Goal: Task Accomplishment & Management: Contribute content

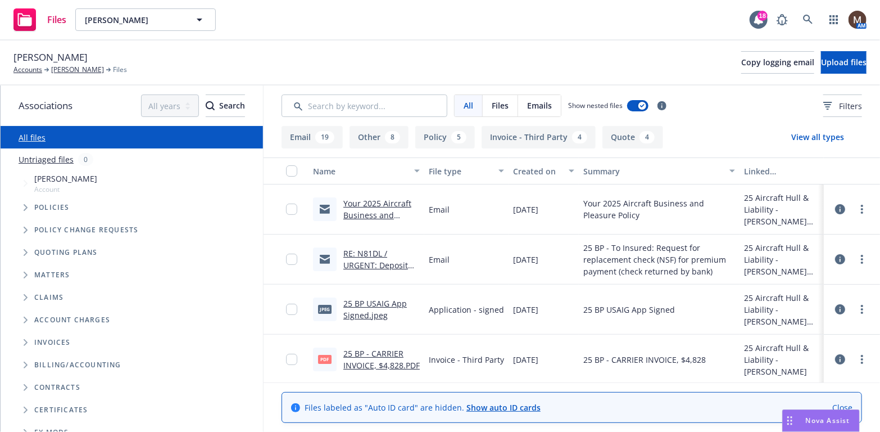
click at [377, 201] on link "Your 2025 Aircraft Business and Pleasure Policy" at bounding box center [378, 215] width 68 height 34
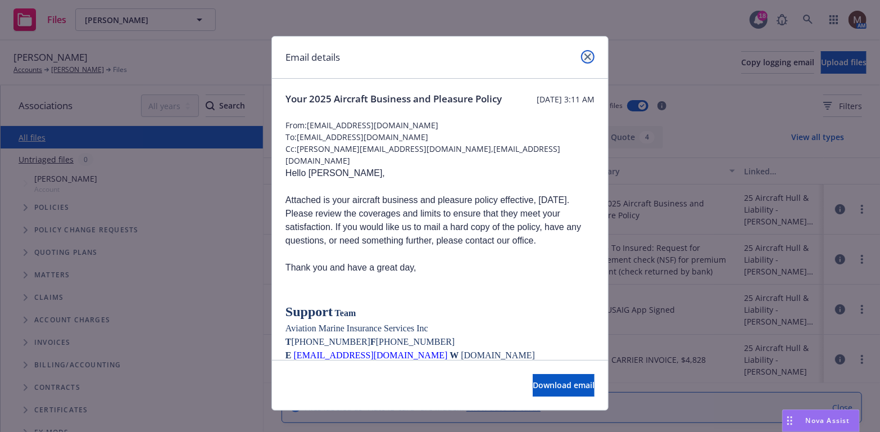
click at [585, 56] on icon "close" at bounding box center [588, 56] width 7 height 7
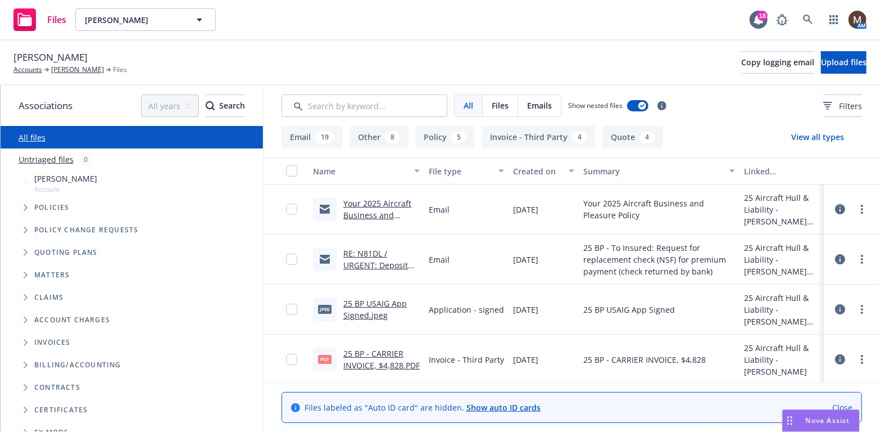
click at [363, 205] on link "Your 2025 Aircraft Business and Pleasure Policy" at bounding box center [378, 215] width 68 height 34
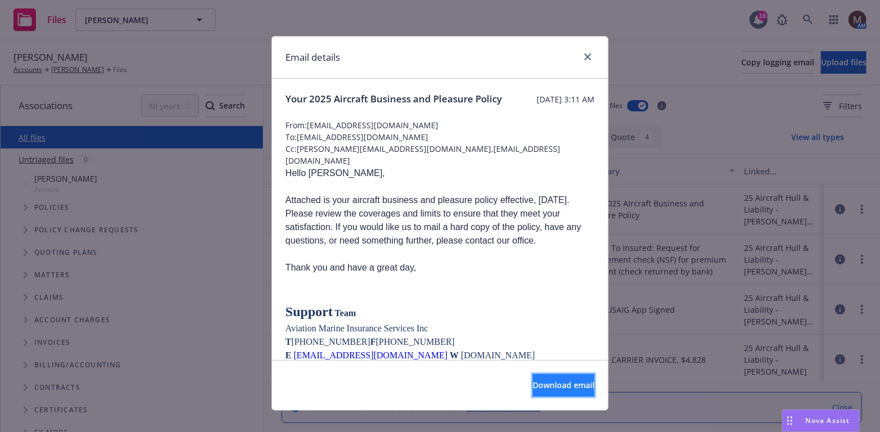
click at [544, 384] on span "Download email" at bounding box center [564, 385] width 62 height 11
click at [585, 49] on div "Email details" at bounding box center [440, 58] width 336 height 42
click at [585, 55] on icon "close" at bounding box center [588, 56] width 7 height 7
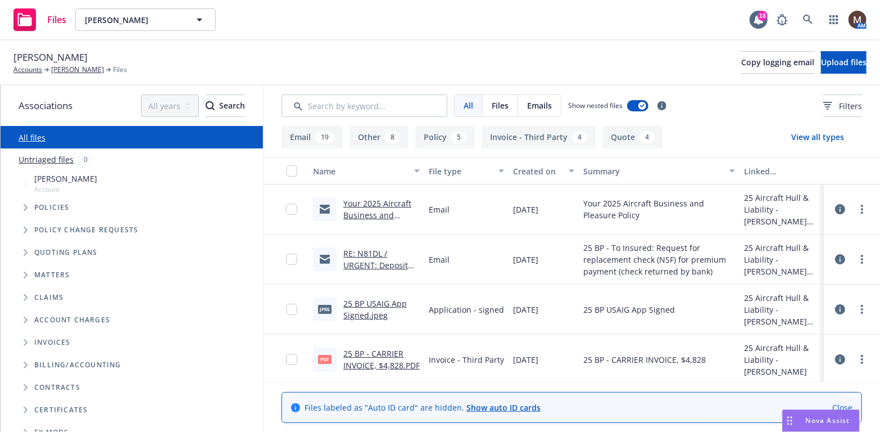
click at [386, 203] on link "Your 2025 Aircraft Business and Pleasure Policy" at bounding box center [378, 215] width 68 height 34
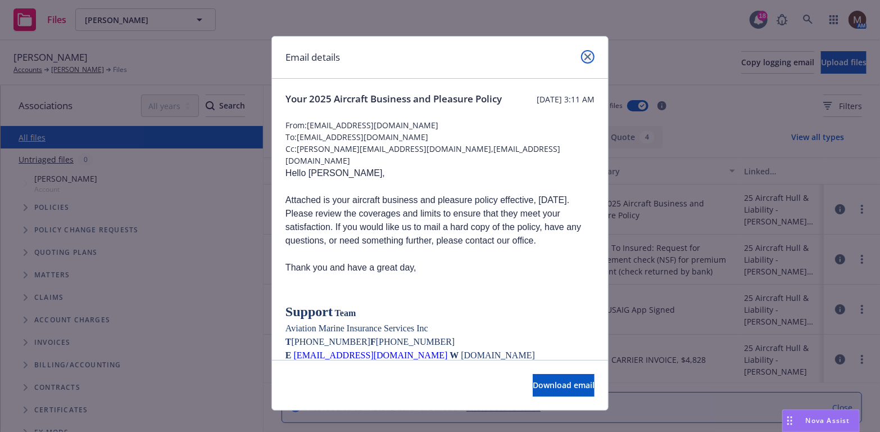
click at [583, 52] on link "close" at bounding box center [587, 56] width 13 height 13
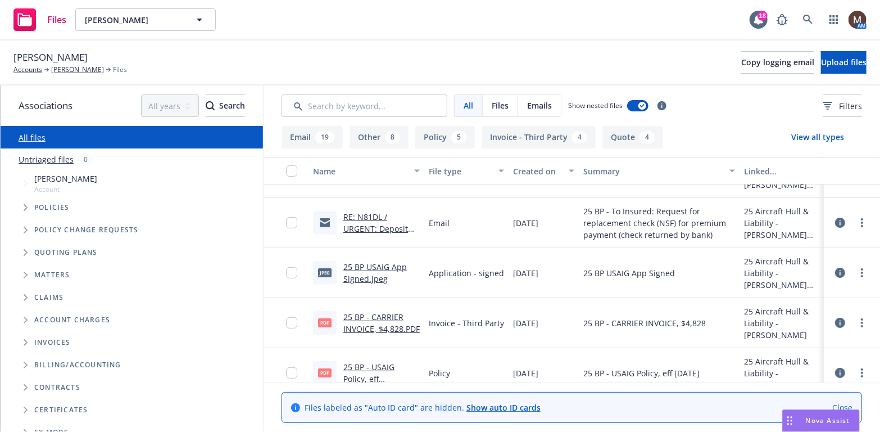
scroll to position [56, 0]
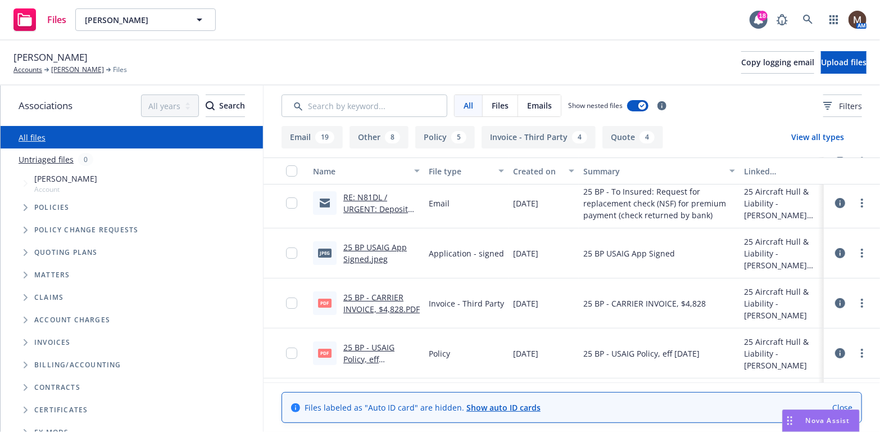
click at [389, 344] on link "25 BP - USAIG Policy, eff [DATE].pdf" at bounding box center [369, 359] width 51 height 34
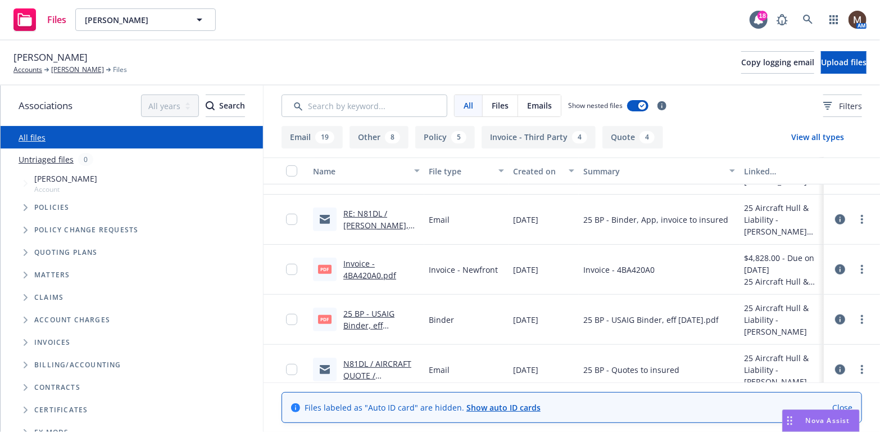
scroll to position [394, 0]
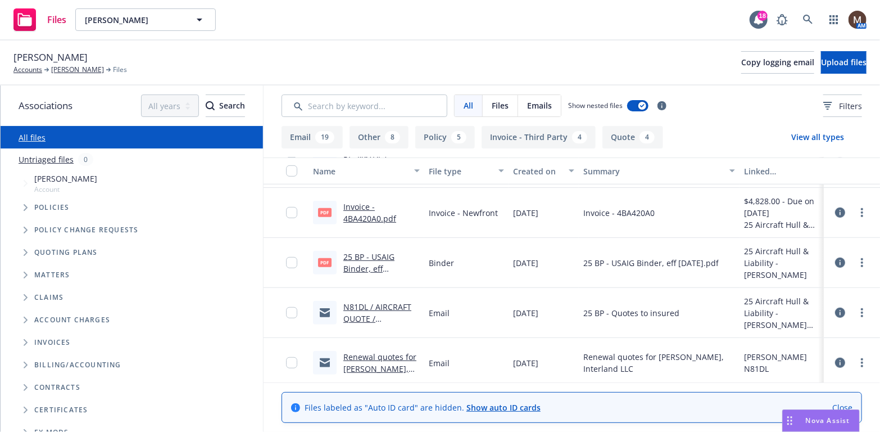
click at [371, 255] on link "25 BP - USAIG Binder, eff 05.25.2025.pdf.pdf" at bounding box center [372, 268] width 56 height 34
click at [83, 66] on link "[PERSON_NAME]" at bounding box center [77, 70] width 53 height 10
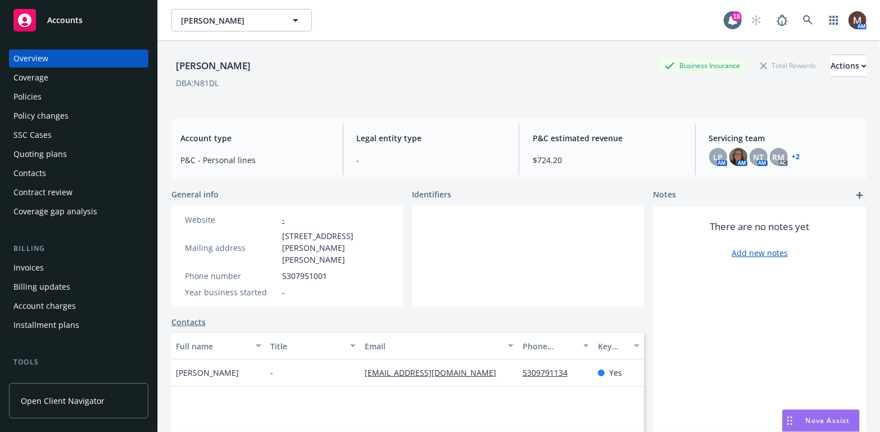
click at [41, 91] on div "Policies" at bounding box center [78, 97] width 130 height 18
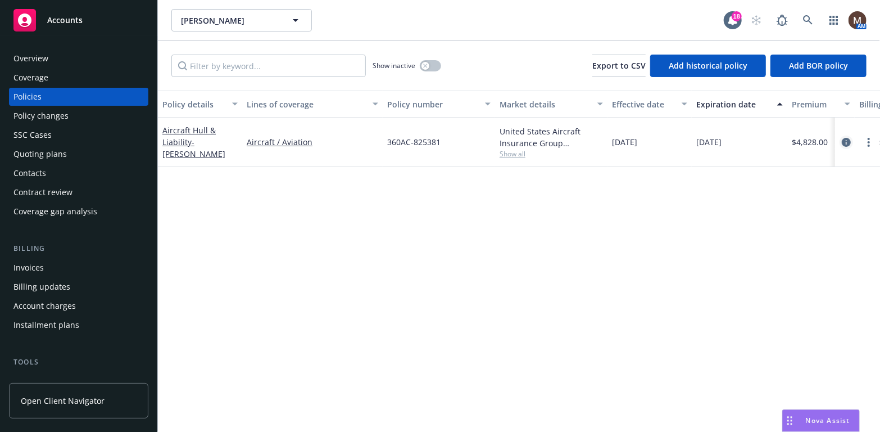
click at [845, 141] on icon "circleInformation" at bounding box center [846, 142] width 9 height 9
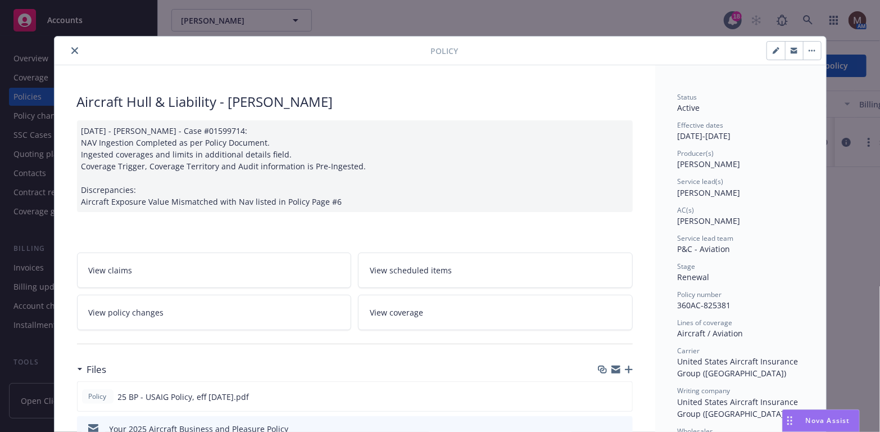
click at [624, 365] on div at bounding box center [615, 369] width 35 height 9
click at [626, 366] on icon "button" at bounding box center [629, 369] width 8 height 8
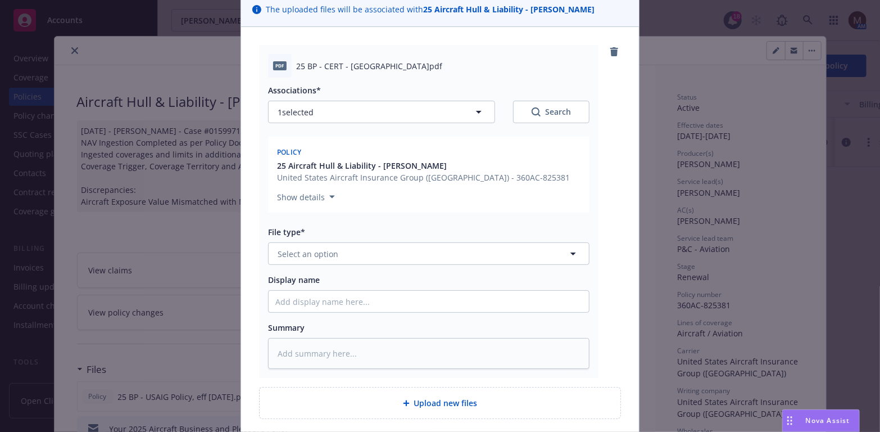
scroll to position [112, 0]
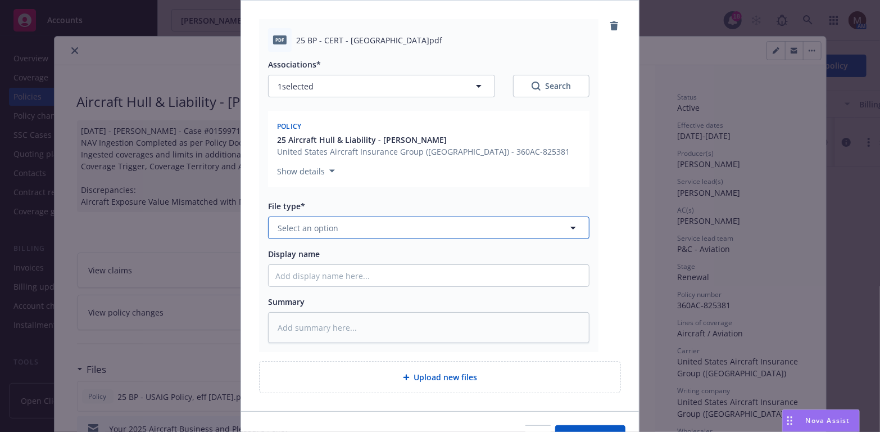
click at [567, 225] on icon "button" at bounding box center [573, 227] width 13 height 13
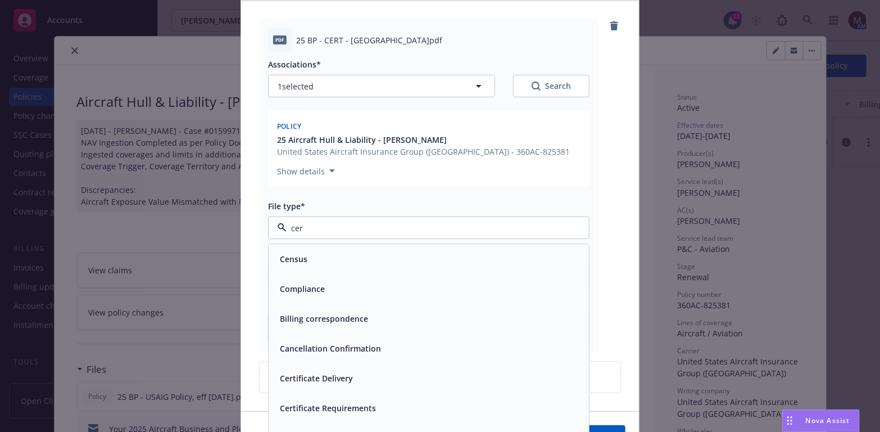
type input "cert"
click at [341, 408] on span "Certificate of insurance" at bounding box center [325, 409] width 90 height 12
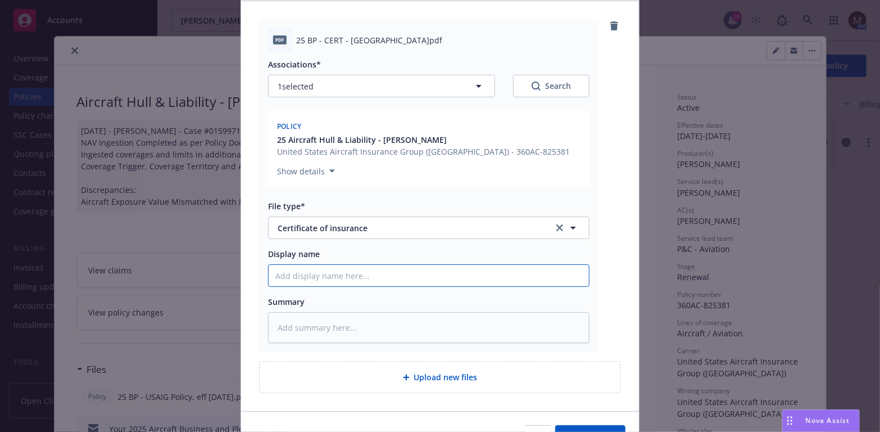
click at [296, 275] on input "Display name" at bounding box center [429, 275] width 320 height 21
type textarea "x"
type input "2"
type textarea "x"
type input "25"
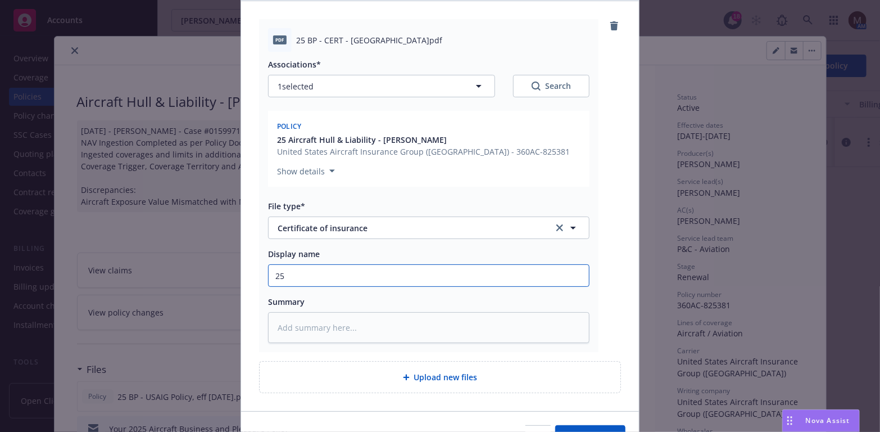
type textarea "x"
type input "25"
type textarea "x"
type input "25 B"
type textarea "x"
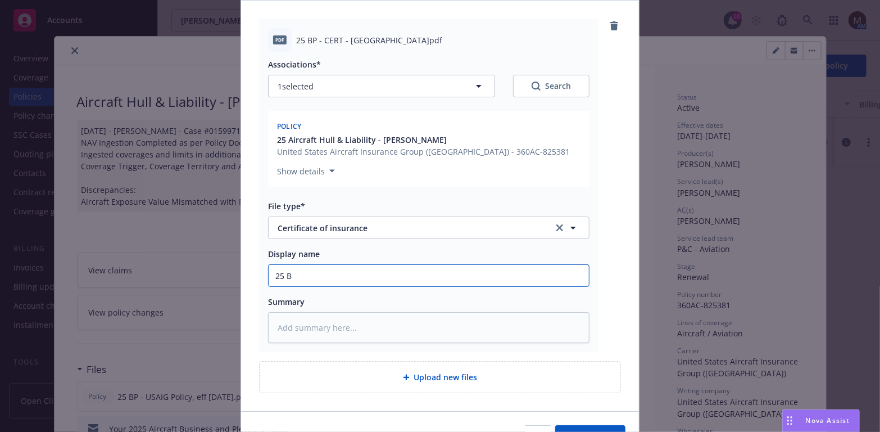
type input "25 BP"
type textarea "x"
type input "25 BP"
type textarea "x"
type input "25 BP -"
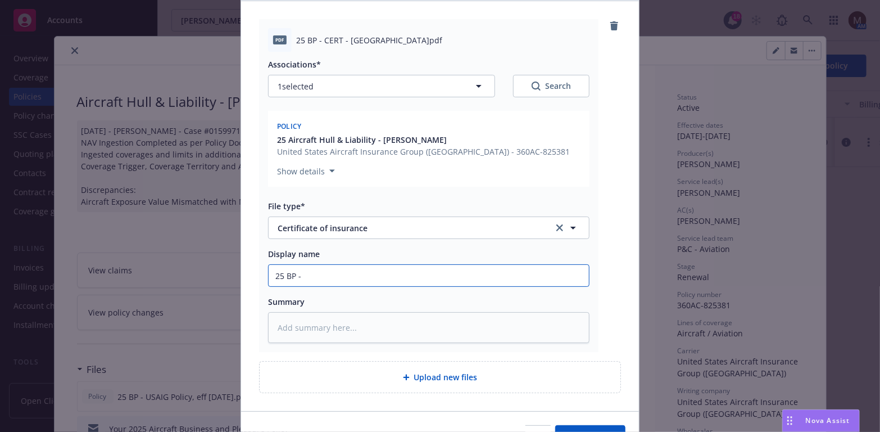
type textarea "x"
type input "25 BP -"
type textarea "x"
type input "25 BP - C"
type textarea "x"
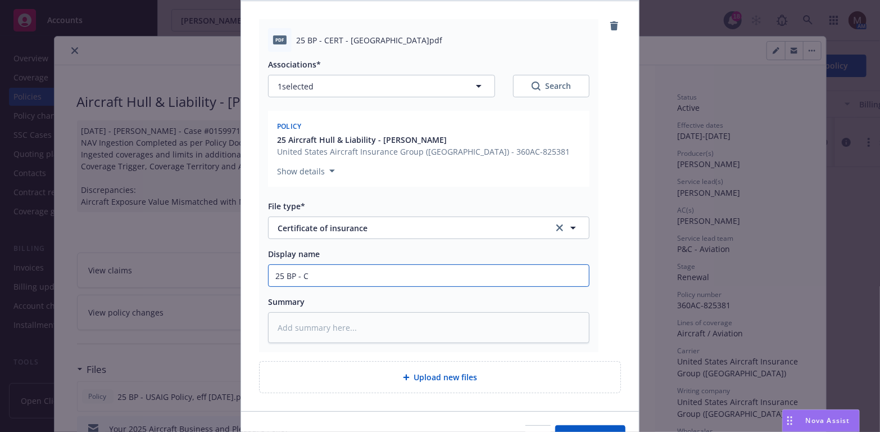
type input "25 BP - CE"
type textarea "x"
type input "25 BP - CER"
type textarea "x"
type input "25 BP - CERT"
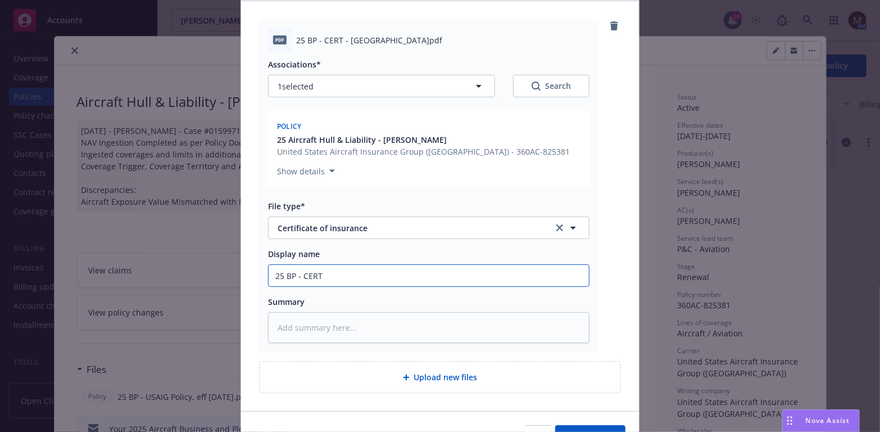
type textarea "x"
type input "25 BP - CERT"
type textarea "x"
type input "25 BP - CERT -"
type textarea "x"
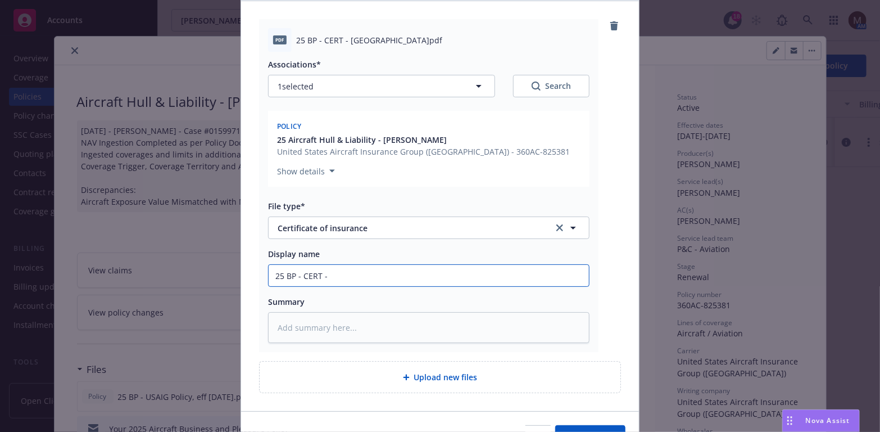
type input "25 BP - CERT -"
type textarea "x"
type input "25 BP - CERT - Y"
type textarea "x"
type input "25 BP - CERT - Yo"
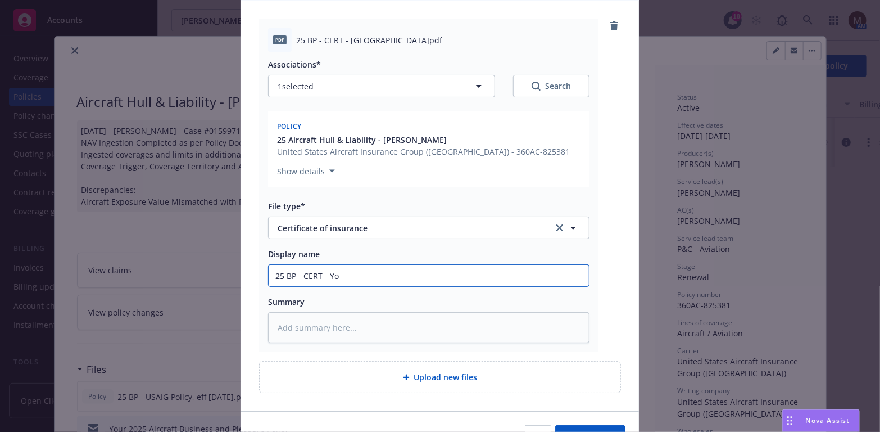
type textarea "x"
type input "25 BP - CERT - Yol"
type textarea "x"
type input "25 BP - CERT - Yolo"
type textarea "x"
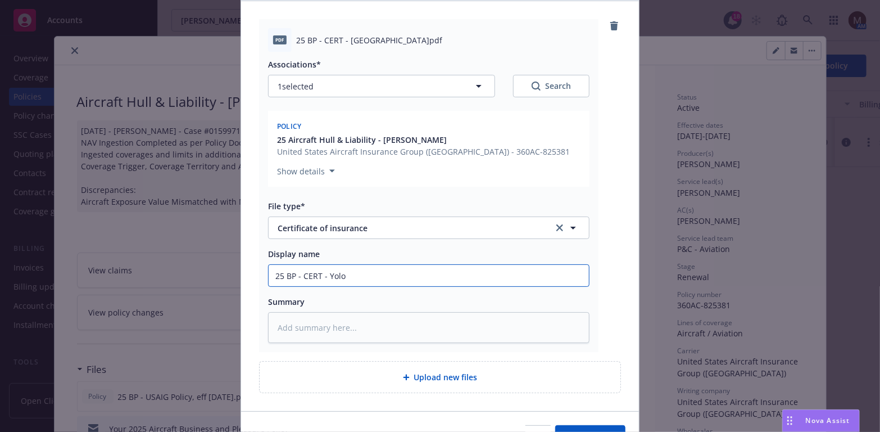
type input "25 BP - CERT - Yolo"
type textarea "x"
type input "25 BP - CERT - Yolo C"
type textarea "x"
type input "25 BP - CERT - Yolo Co"
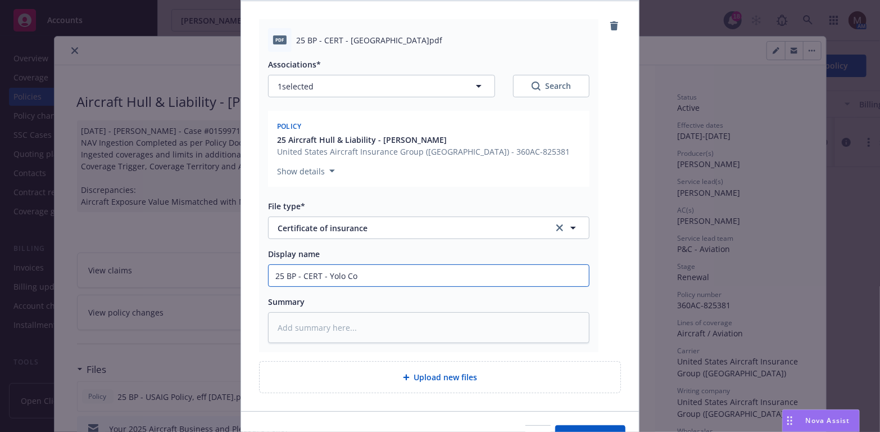
type textarea "x"
type input "25 BP - CERT - Yolo Cou"
type textarea "x"
type input "25 BP - CERT - Yolo Coun"
type textarea "x"
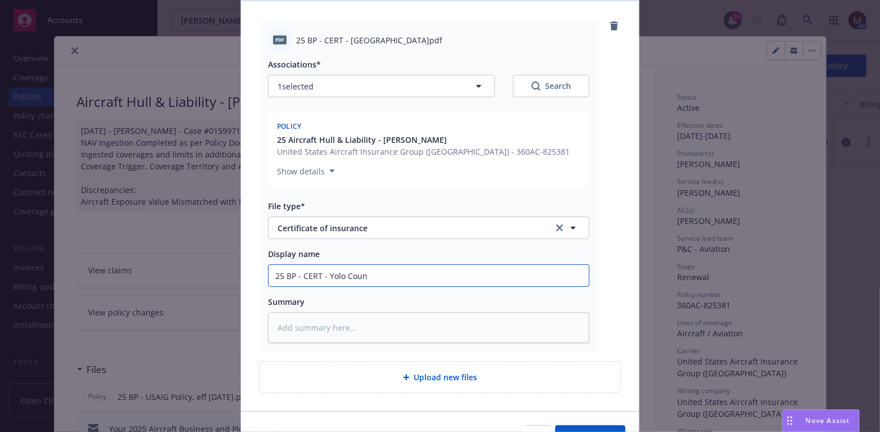
type input "25 BP - CERT - Yolo Count"
type textarea "x"
type input "25 BP - CERT - [GEOGRAPHIC_DATA]"
type textarea "x"
type input "25 BP - CERT - [GEOGRAPHIC_DATA]"
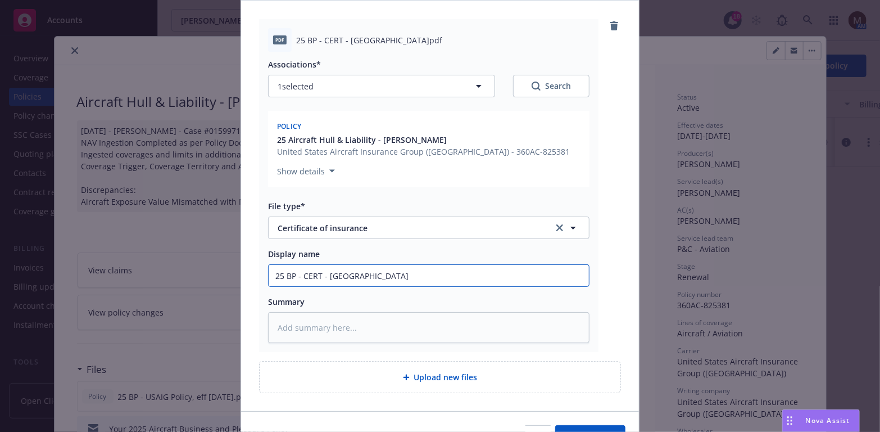
type textarea "x"
type input "25 BP - CERT - [GEOGRAPHIC_DATA] ("
type textarea "x"
type input "25 BP - CERT - Yolo County (h"
type textarea "x"
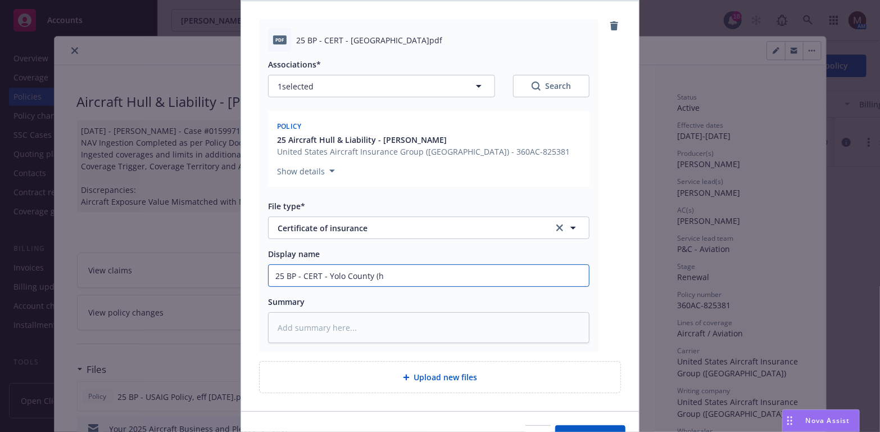
type input "25 BP - CERT - [GEOGRAPHIC_DATA] (ha"
type textarea "x"
type input "25 BP - CERT - [GEOGRAPHIC_DATA] (hav"
type textarea "x"
type input "25 BP - CERT - [GEOGRAPHIC_DATA] (have"
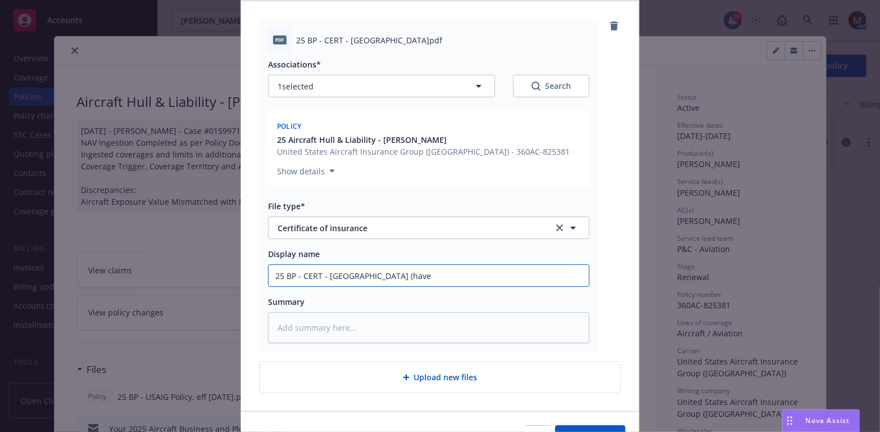
type textarea "x"
type input "25 BP - CERT - [GEOGRAPHIC_DATA] (have"
type textarea "x"
type input "25 BP - CERT - Yolo County (have r"
type textarea "x"
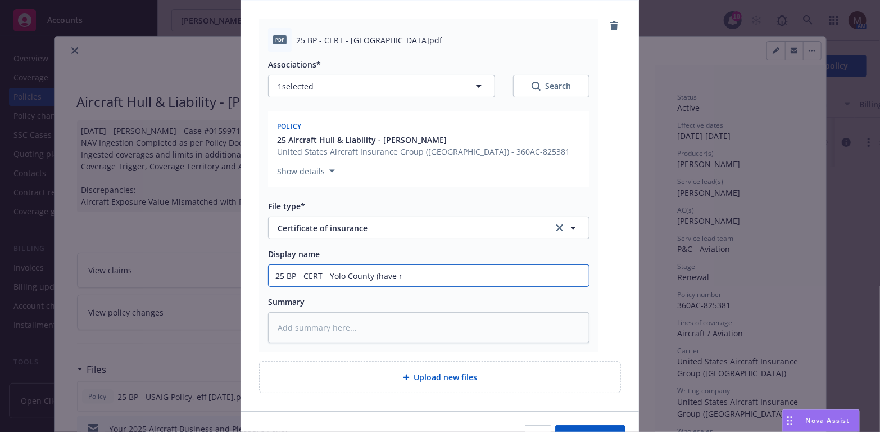
type input "25 BP - CERT - Yolo County (have re"
type textarea "x"
type input "25 BP - CERT - Yolo County (have req"
type textarea "x"
type input "25 BP - CERT - Yolo County (have requ"
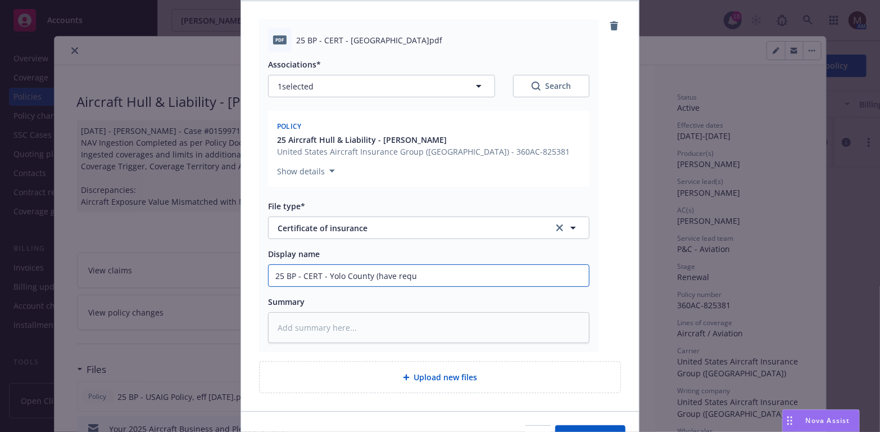
type textarea "x"
type input "25 BP - CERT - Yolo County (have reque"
type textarea "x"
type input "25 BP - CERT - Yolo County (have reques"
type textarea "x"
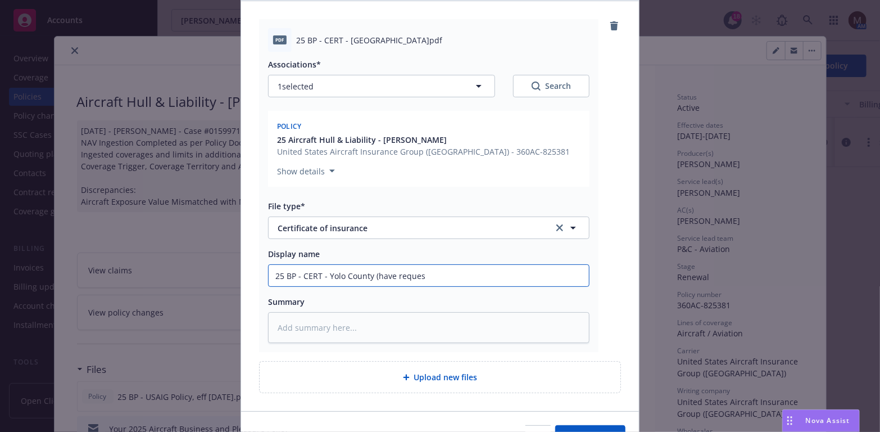
type input "25 BP - CERT - Yolo County (have request"
type textarea "x"
type input "25 BP - CERT - Yolo County (have requeste"
type textarea "x"
type input "25 BP - CERT - Yolo County (have requested"
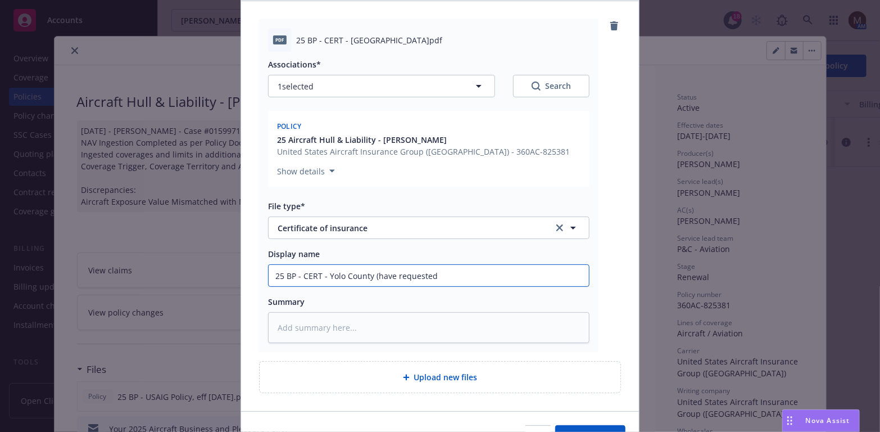
type textarea "x"
type input "25 BP - CERT - Yolo County (have requested"
type textarea "x"
type input "25 BP - CERT - Yolo County (have requested a"
type textarea "x"
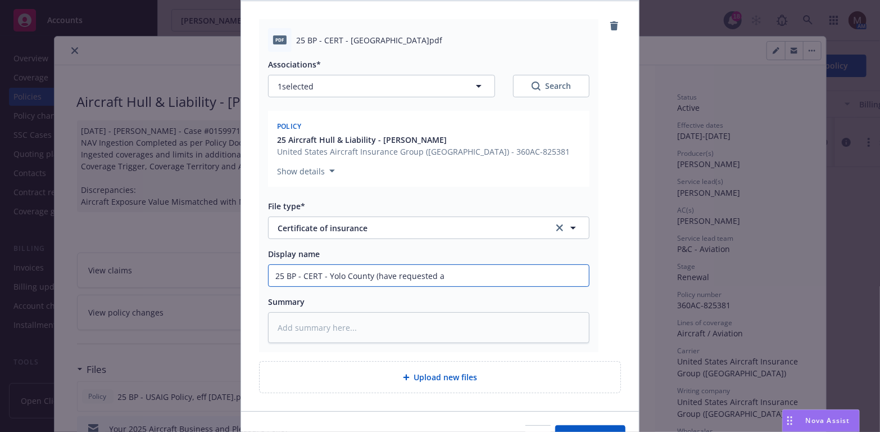
type input "25 BP - CERT - Yolo County (have requested an"
type textarea "x"
type input "25 BP - CERT - Yolo County (have requested and"
type textarea "x"
type input "25 BP - CERT - Yolo County (have requested and"
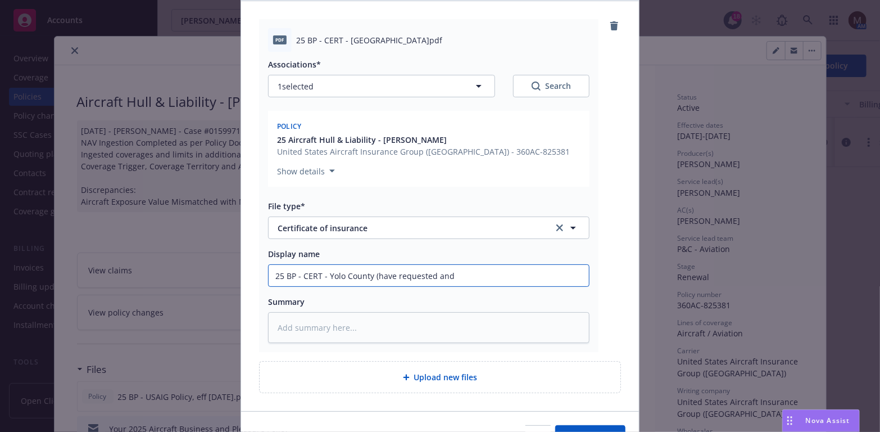
type textarea "x"
type input "25 BP - CERT - Yolo County (have requested and u"
type textarea "x"
type input "25 BP - CERT - Yolo County (have requested and up"
type textarea "x"
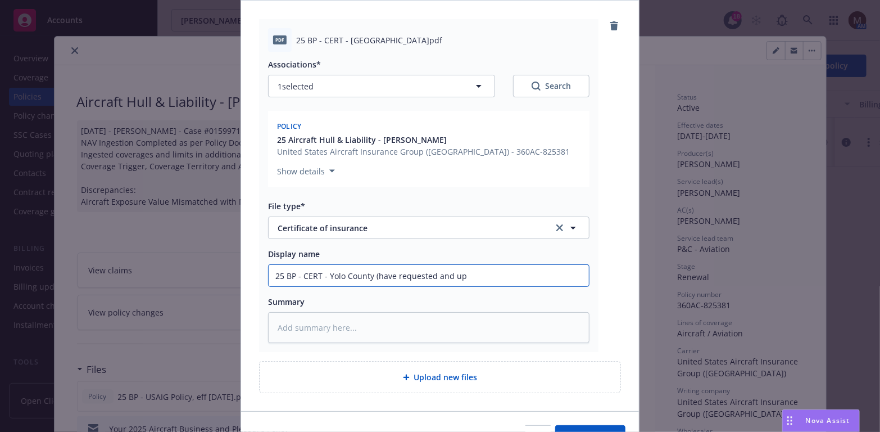
type input "25 BP - CERT - Yolo County (have requested and upd"
type textarea "x"
type input "25 BP - CERT - Yolo County (have requested and upda"
type textarea "x"
type input "25 BP - CERT - Yolo County (have requested and updae"
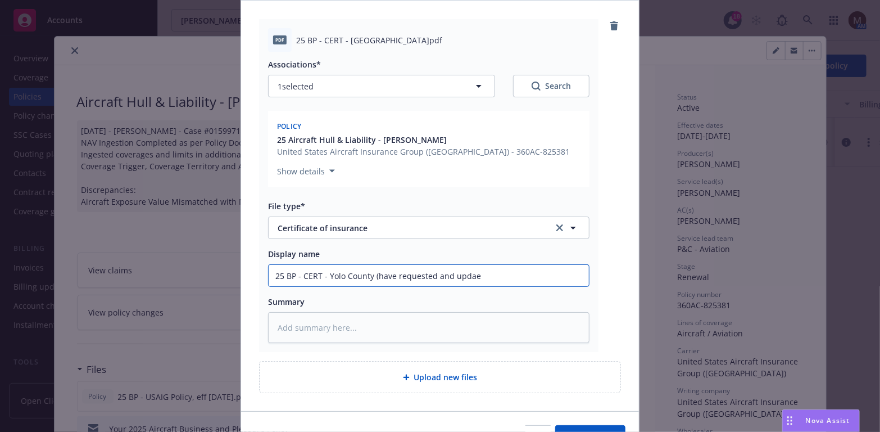
type textarea "x"
type input "25 BP - CERT - Yolo County (have requested and upda"
type textarea "x"
type input "25 BP - CERT - Yolo County (have requested and updat"
type textarea "x"
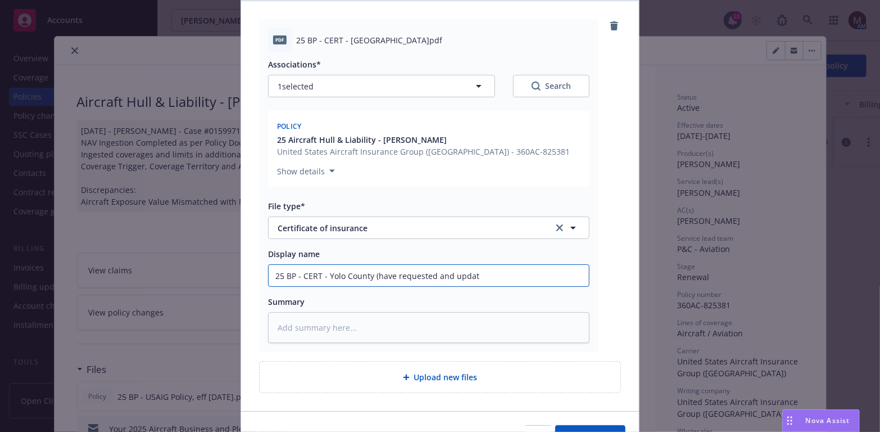
type input "25 BP - CERT - Yolo County (have requested and update"
type textarea "x"
type input "25 BP - CERT - Yolo County (have requested and updated"
type textarea "x"
type input "25 BP - CERT - Yolo County (have requested and updated"
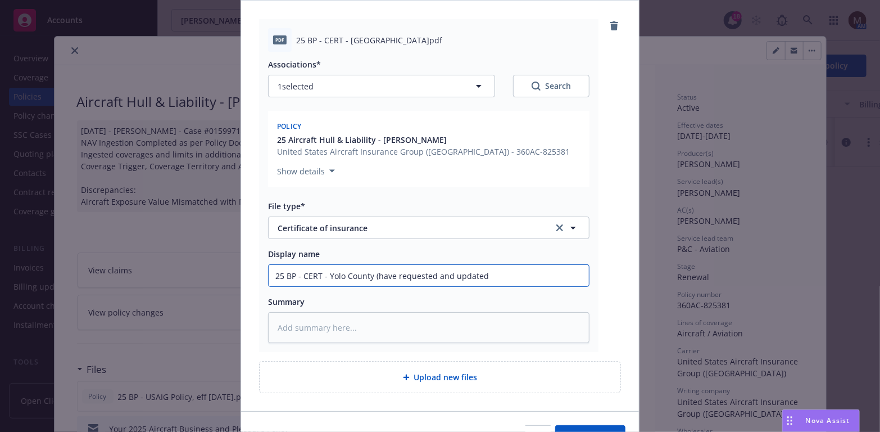
type textarea "x"
type input "25 BP - CERT - Yolo County (have requested and updated a"
type textarea "x"
type input "25 BP - CERT - Yolo County (have requested and updated ad"
type textarea "x"
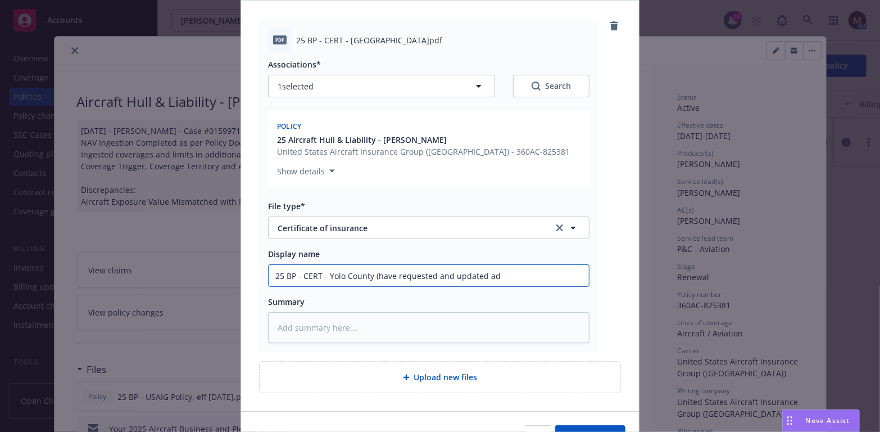
type input "25 BP - CERT - Yolo County (have requested and updated add"
type textarea "x"
type input "25 BP - CERT - Yolo County (have requested and updated addr"
type textarea "x"
type input "25 BP - CERT - Yolo County (have requested and updated addre"
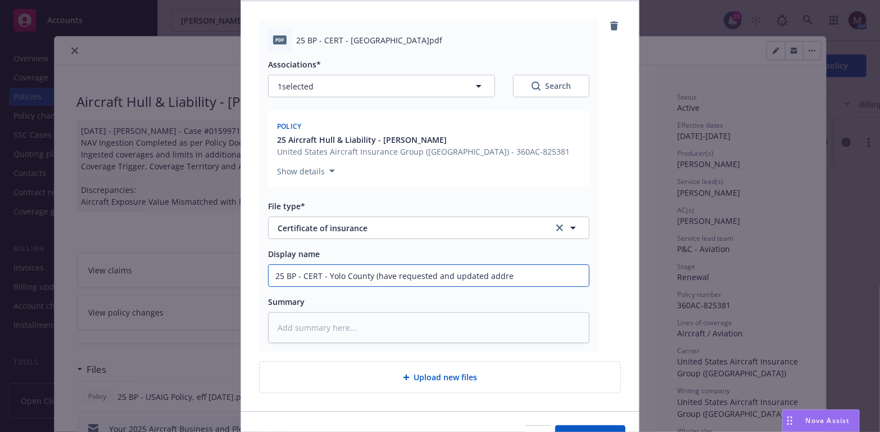
type textarea "x"
type input "25 BP - CERT - Yolo County (have requested and updated addres"
type textarea "x"
type input "25 BP - CERT - Yolo County (have requested and updated address"
type textarea "x"
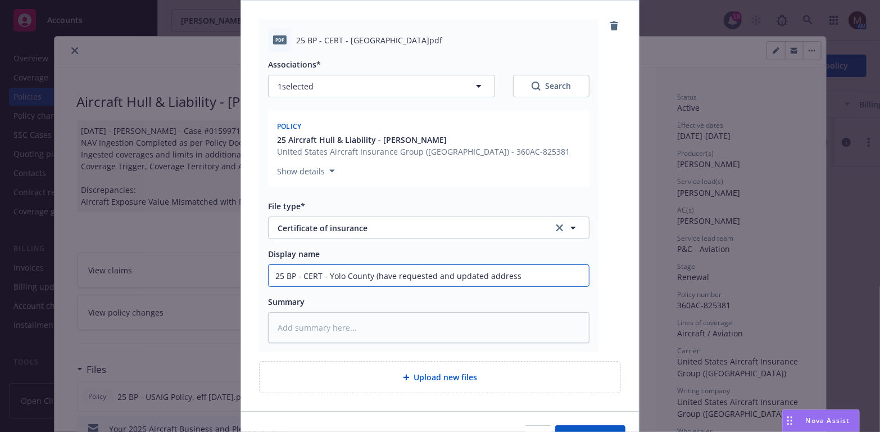
type input "25 BP - CERT - Yolo County (have requested and updated address"
type textarea "x"
type input "25 BP - CERT - Yolo County (have requested and updated address t"
type textarea "x"
type input "25 BP - CERT - Yolo County (have requested and updated address to"
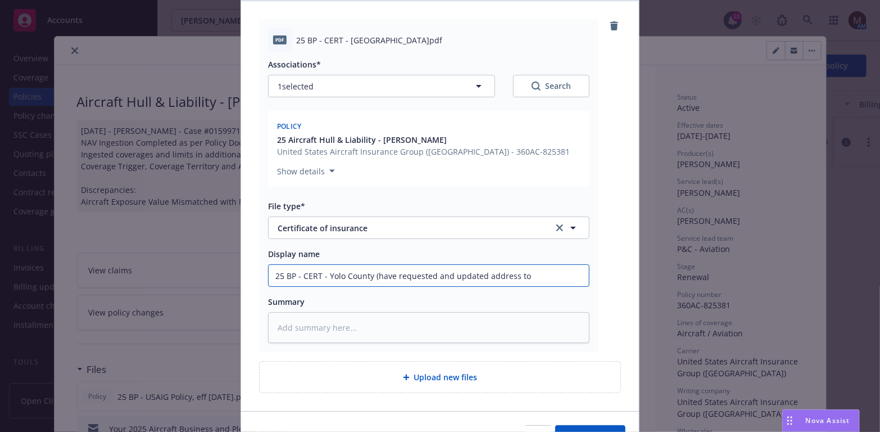
type textarea "x"
type input "25 BP - CERT - Yolo County (have requested and updated address to"
type textarea "x"
type input "25 BP - CERT - Yolo County (have requested and updated address to U"
type textarea "x"
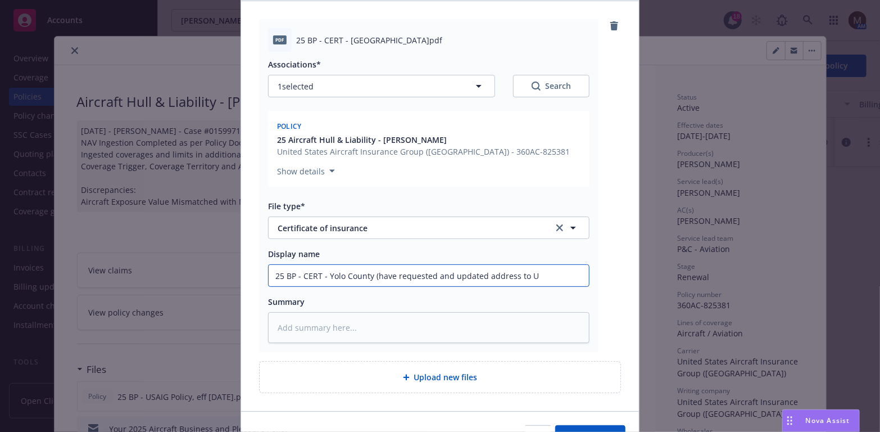
type input "25 BP - CERT - Yolo County (have requested and updated address to [GEOGRAPHIC_D…"
type textarea "x"
type input "25 BP - CERT - Yolo County (have requested and updated address to [GEOGRAPHIC_D…"
type textarea "x"
type input "25 BP - CERT - Yolo County (have requested and updated address to USAI"
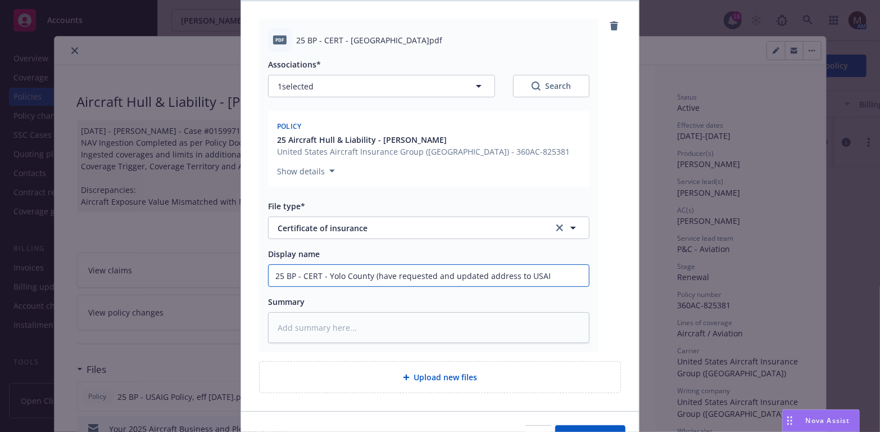
type textarea "x"
type input "25 BP - CERT - Yolo County (have requested and updated address to [GEOGRAPHIC_D…"
type textarea "x"
drag, startPoint x: 554, startPoint y: 277, endPoint x: 229, endPoint y: 279, distance: 325.0
click at [229, 279] on div "Add files The uploaded files will be associated with 25 Aircraft Hull & Liabili…" at bounding box center [440, 216] width 880 height 432
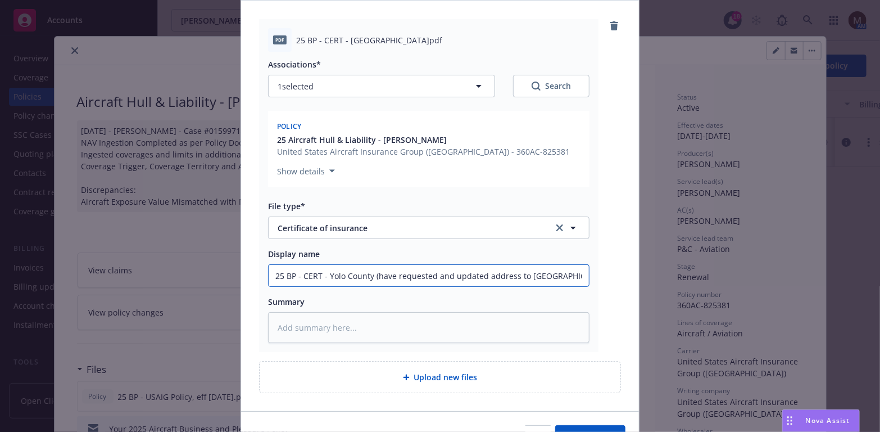
type input "25 BP - CERT - Yolo County (have requested and updated address to [GEOGRAPHIC_D…"
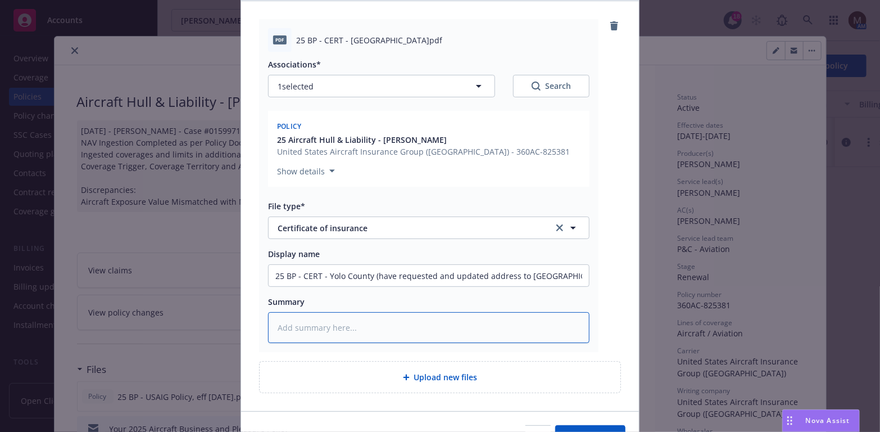
click at [289, 319] on textarea at bounding box center [429, 327] width 322 height 31
paste textarea "25 BP - CERT - Yolo County (have requested and updated address to [GEOGRAPHIC_D…"
type textarea "x"
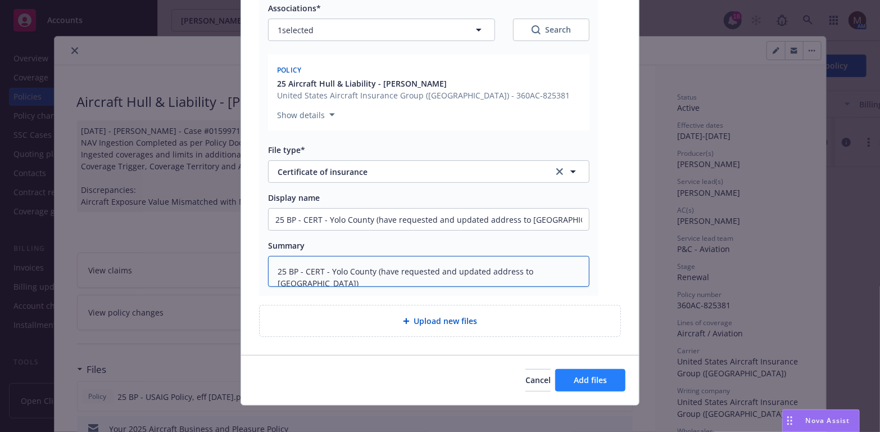
type textarea "25 BP - CERT - Yolo County (have requested and updated address to [GEOGRAPHIC_D…"
click at [574, 374] on span "Add files" at bounding box center [590, 379] width 33 height 11
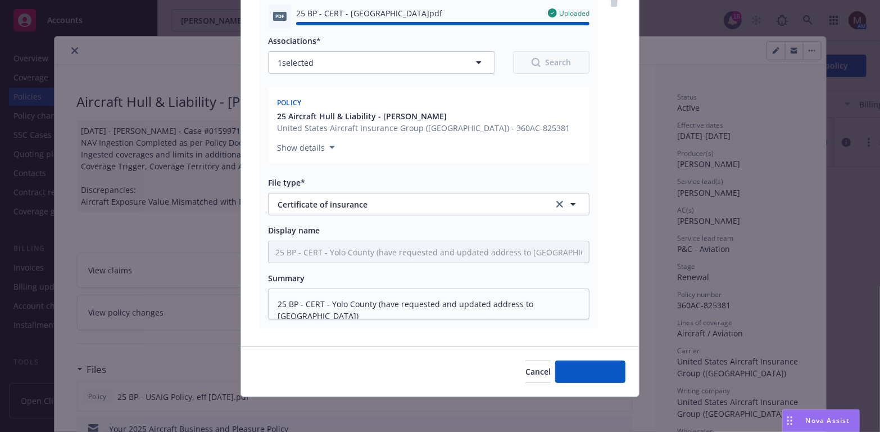
type textarea "x"
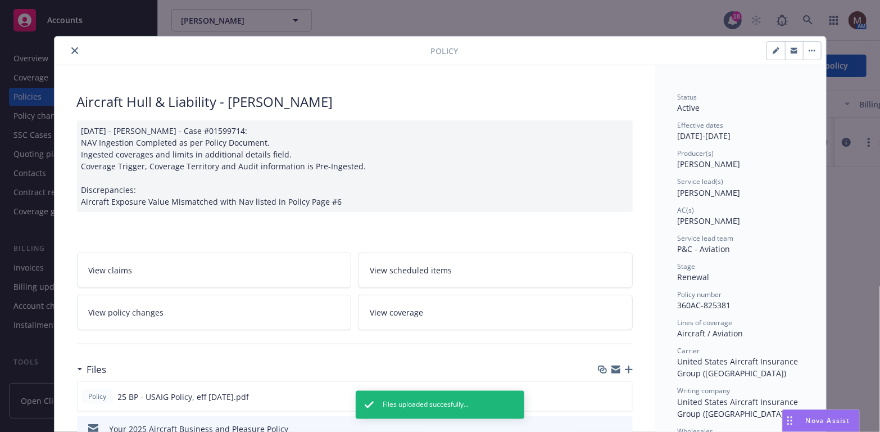
click at [71, 47] on icon "close" at bounding box center [74, 50] width 7 height 7
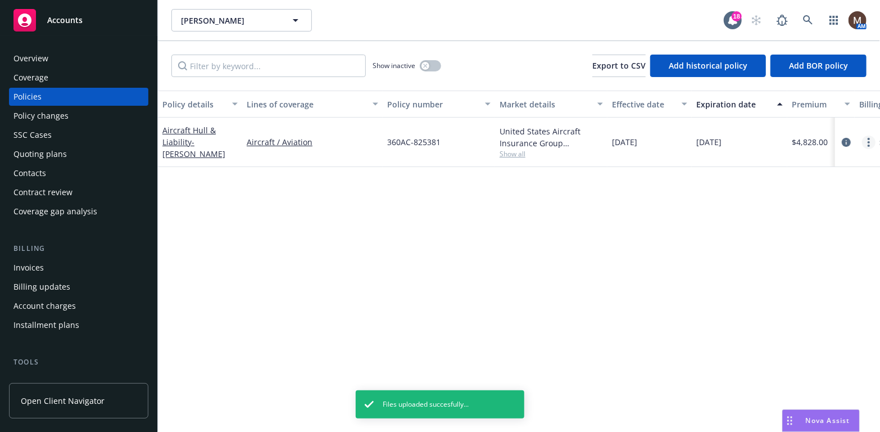
click at [868, 137] on link "more" at bounding box center [868, 141] width 13 height 13
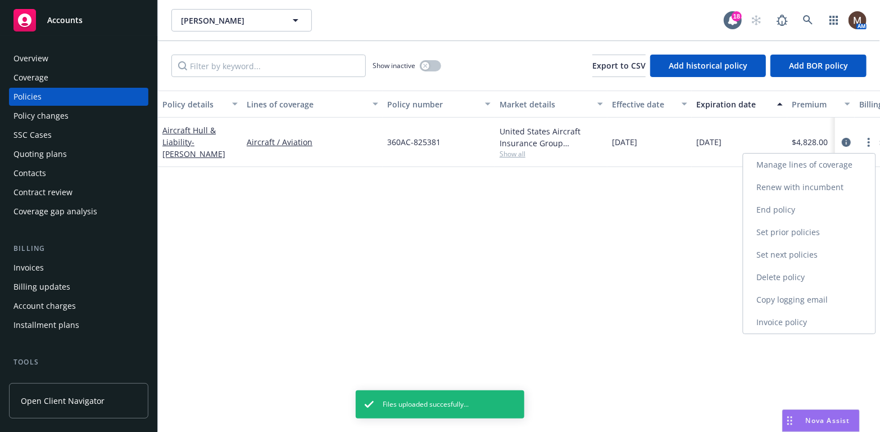
click at [806, 294] on link "Copy logging email" at bounding box center [810, 299] width 132 height 22
